Goal: Find contact information: Obtain details needed to contact an individual or organization

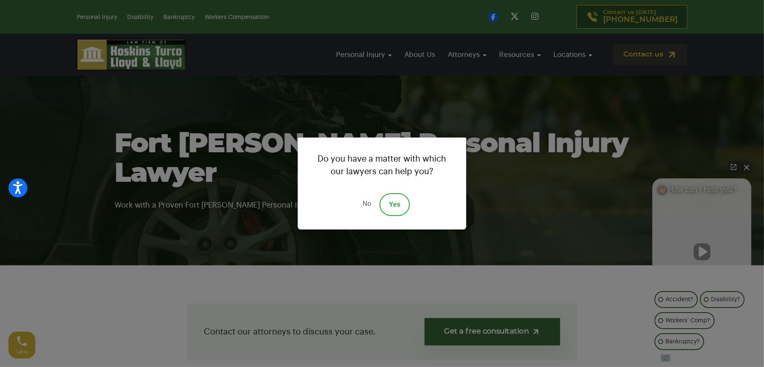
click at [363, 206] on link "No" at bounding box center [366, 204] width 25 height 23
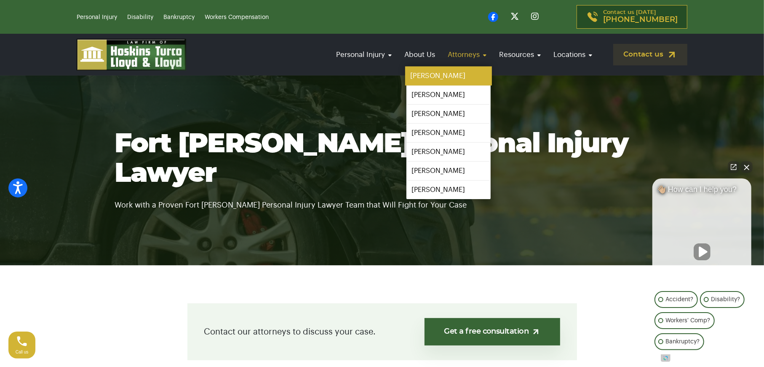
click at [460, 71] on link "[PERSON_NAME]" at bounding box center [448, 76] width 87 height 19
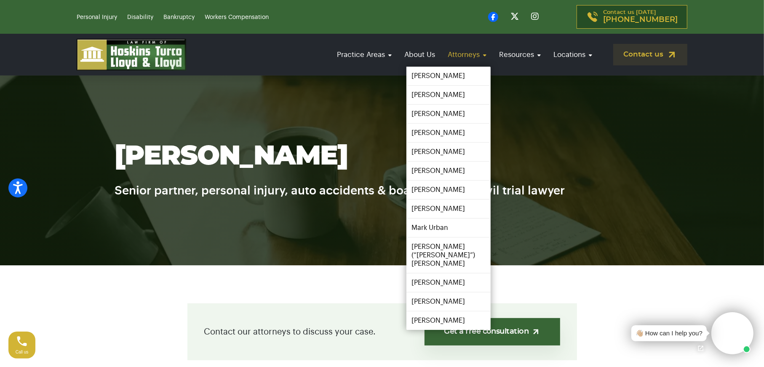
click at [465, 50] on link "Attorneys" at bounding box center [467, 55] width 47 height 24
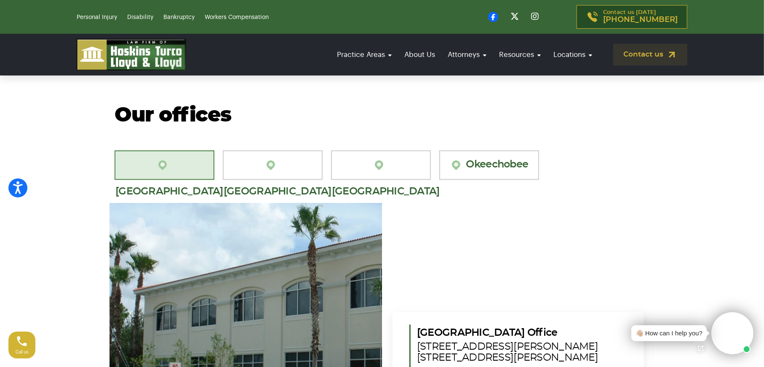
scroll to position [1475, 0]
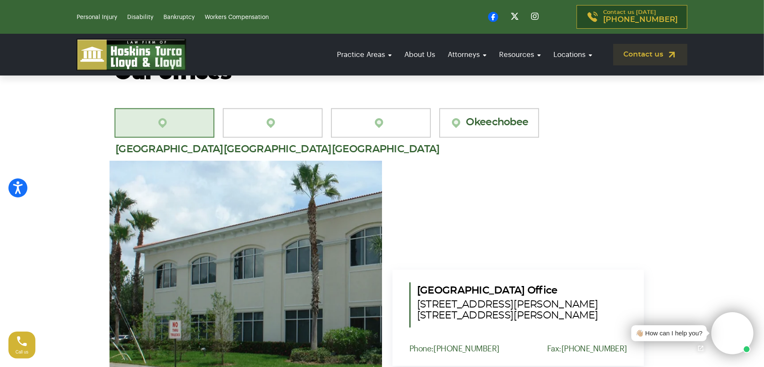
click at [423, 299] on span "1555 NW St. Lucie West Blvd. Suite 203, Port St. Lucie, Fl. 34986" at bounding box center [522, 310] width 210 height 22
copy span "1555 NW St. Lucie West Blvd."
click at [426, 299] on span "1555 NW St. Lucie West Blvd. Suite 203, Port St. Lucie, Fl. 34986" at bounding box center [522, 310] width 210 height 22
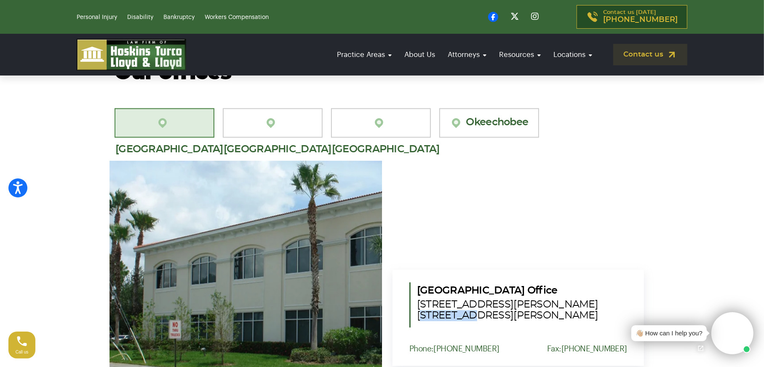
drag, startPoint x: 426, startPoint y: 289, endPoint x: 451, endPoint y: 292, distance: 25.0
click at [451, 299] on span "1555 NW St. Lucie West Blvd. Suite 203, Port St. Lucie, Fl. 34986" at bounding box center [522, 310] width 210 height 22
copy span "Suite 203"
click at [472, 299] on span "1555 NW St. Lucie West Blvd. Suite 203, Port St. Lucie, Fl. 34986" at bounding box center [522, 310] width 210 height 22
drag, startPoint x: 472, startPoint y: 287, endPoint x: 522, endPoint y: 291, distance: 49.9
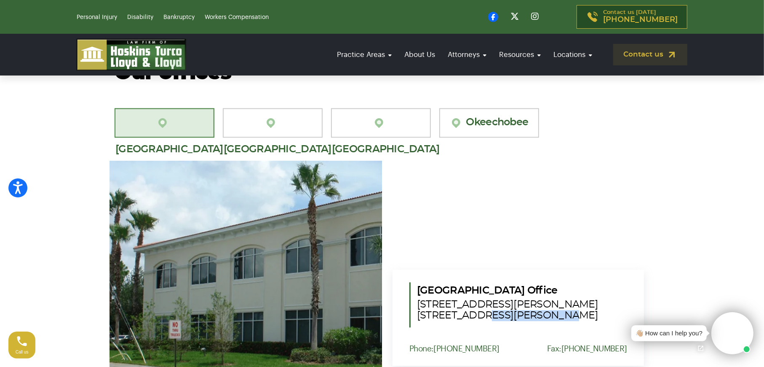
click at [522, 299] on span "1555 NW St. Lucie West Blvd. Suite 203, Port St. Lucie, Fl. 34986" at bounding box center [522, 310] width 210 height 22
copy span "Port St. Lucie"
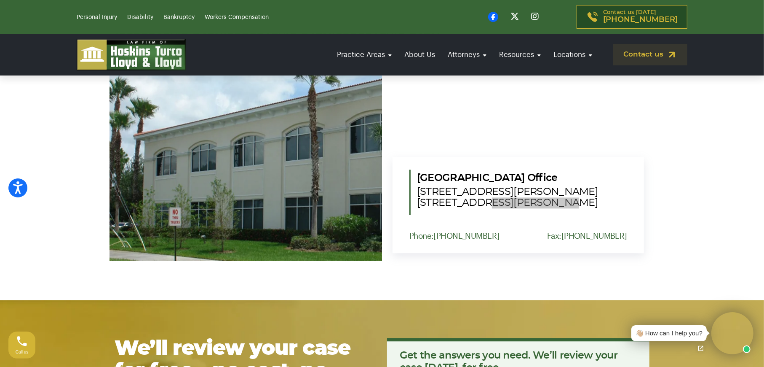
scroll to position [1643, 0]
